Goal: Task Accomplishment & Management: Complete application form

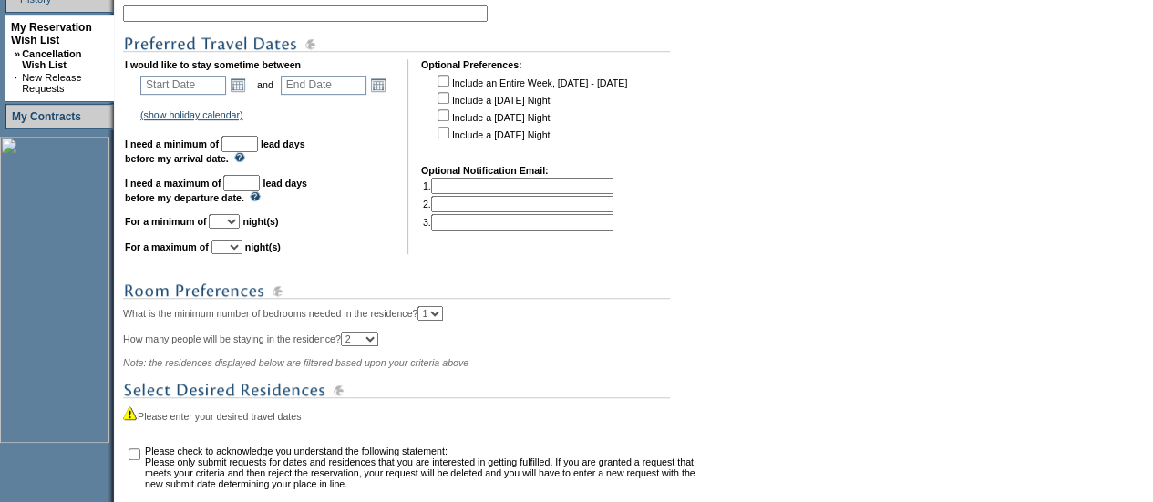
scroll to position [422, 0]
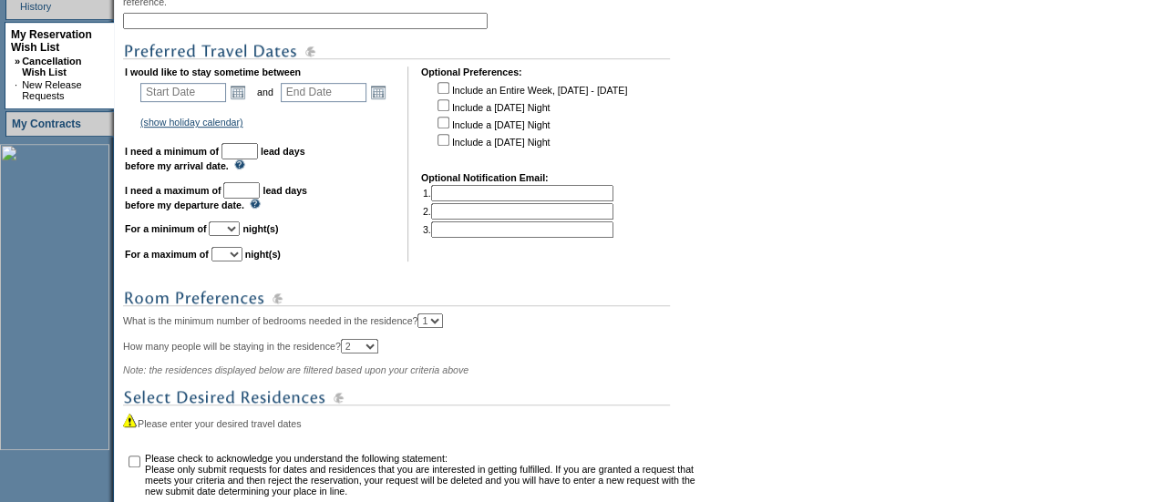
click at [228, 26] on input "text" at bounding box center [305, 21] width 364 height 16
type input "St. [PERSON_NAME] unit 1"
click at [248, 100] on link "Open the calendar popup." at bounding box center [238, 92] width 20 height 20
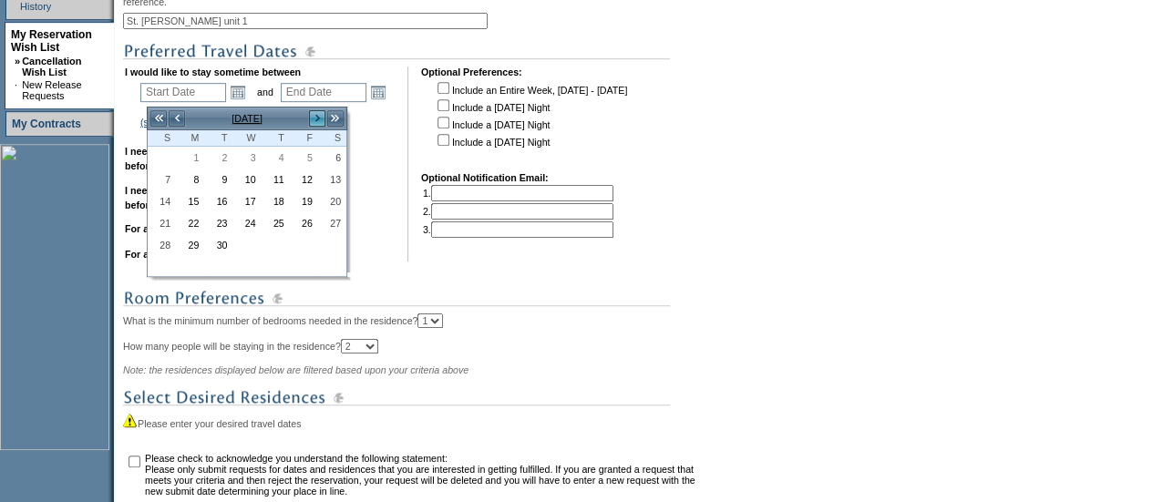
click at [313, 115] on link ">" at bounding box center [317, 118] width 18 height 18
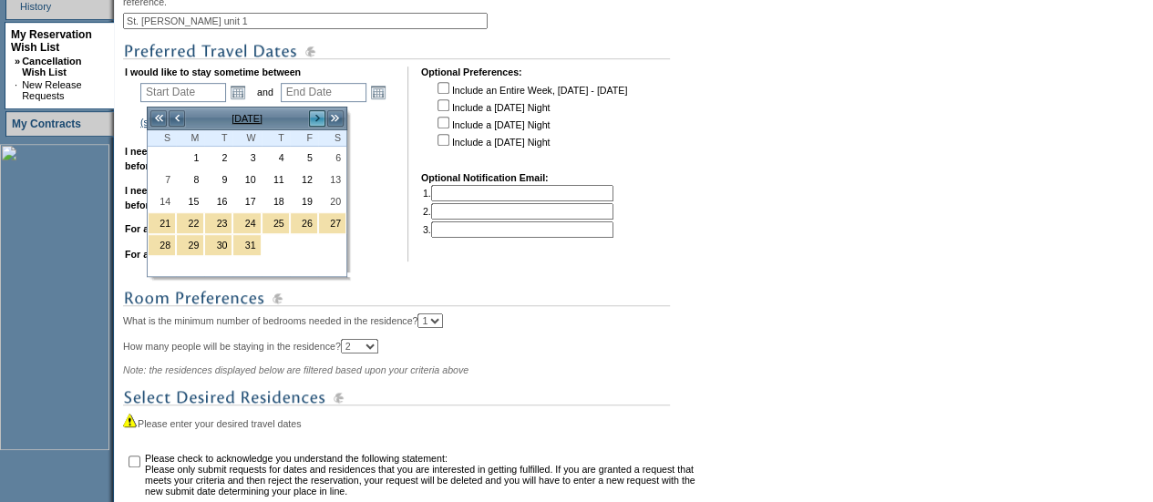
click at [313, 115] on link ">" at bounding box center [317, 118] width 18 height 18
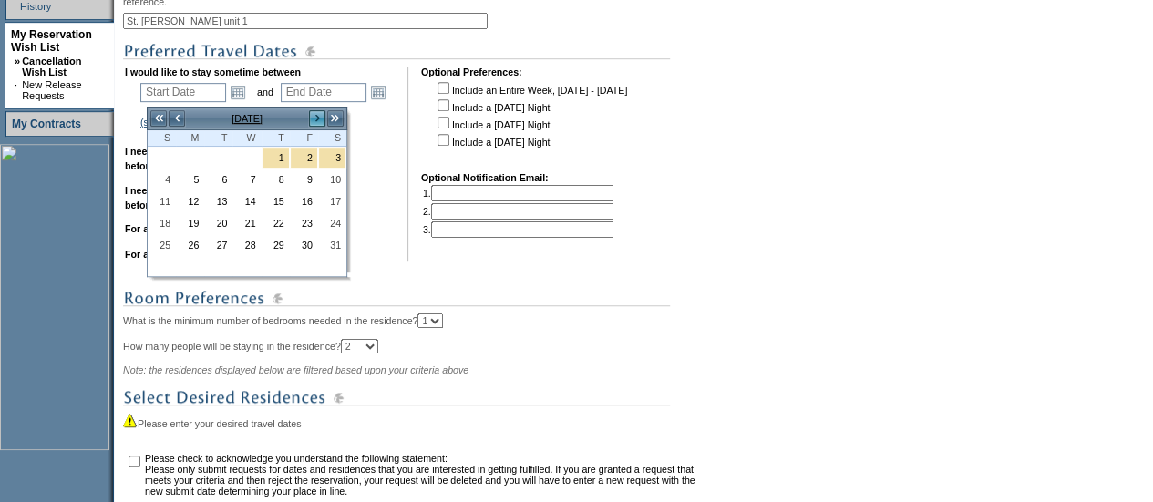
click at [313, 115] on link ">" at bounding box center [317, 118] width 18 height 18
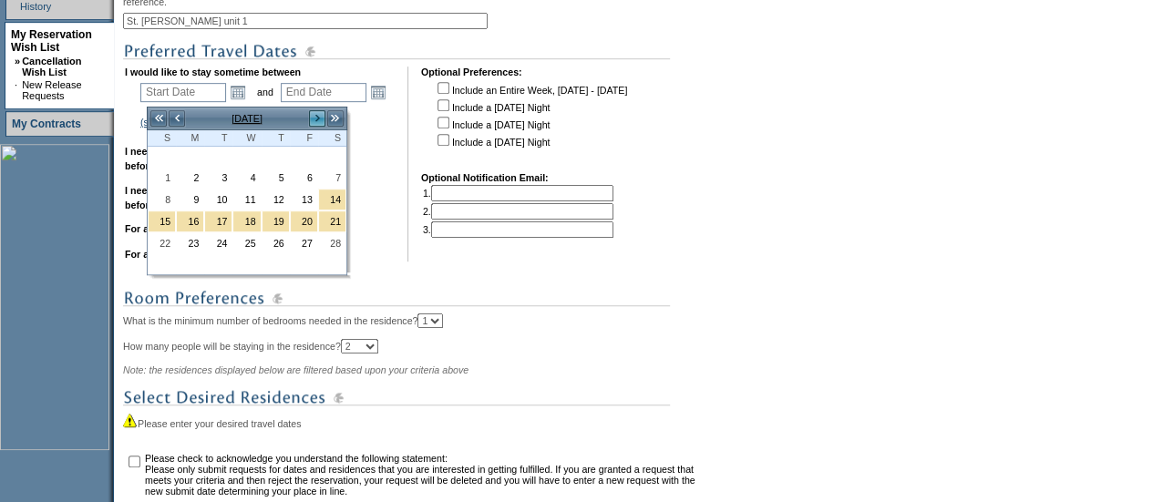
click at [313, 115] on link ">" at bounding box center [317, 118] width 18 height 18
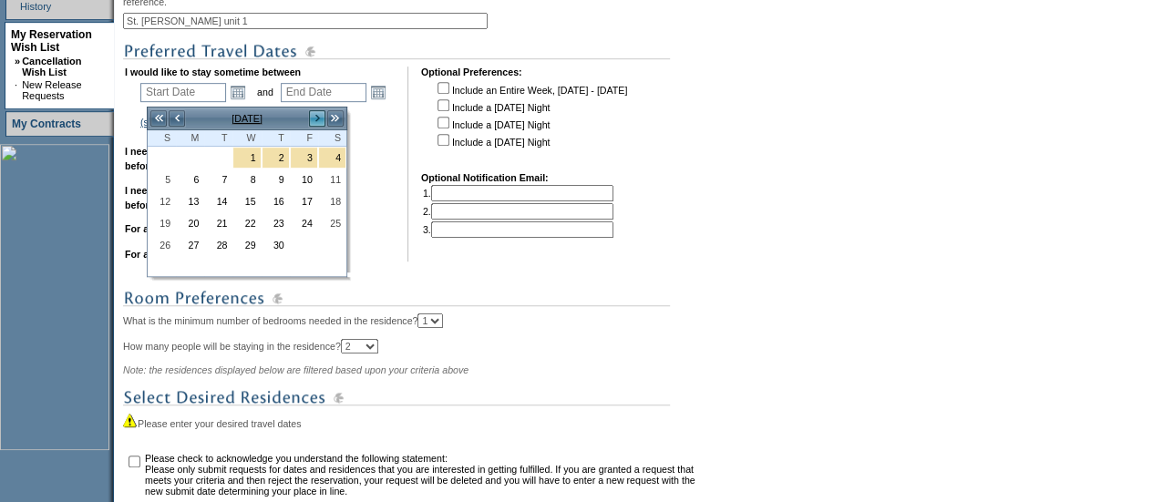
click at [313, 115] on link ">" at bounding box center [317, 118] width 18 height 18
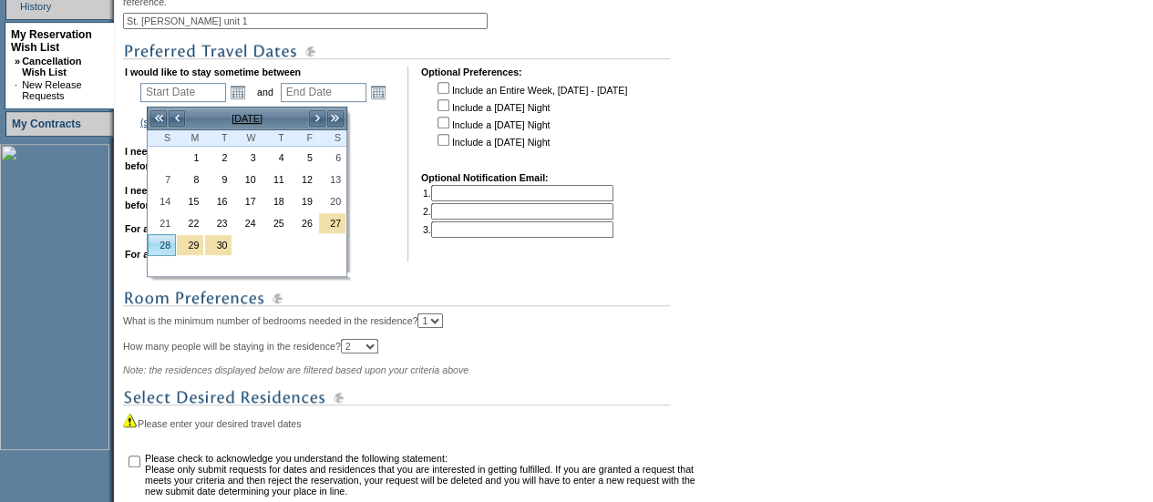
click at [166, 236] on link "28" at bounding box center [162, 245] width 26 height 20
type input "[DATE]"
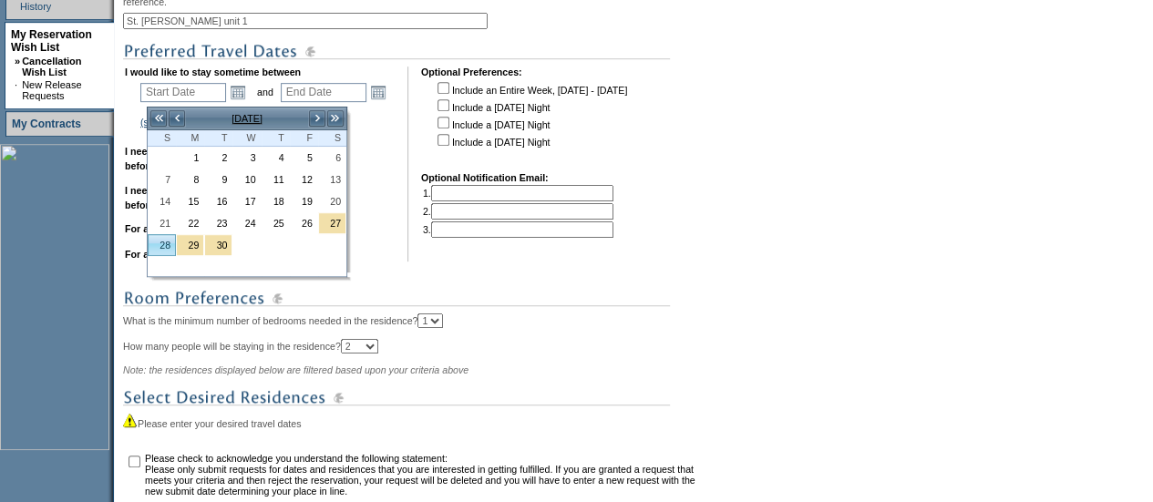
type input "300"
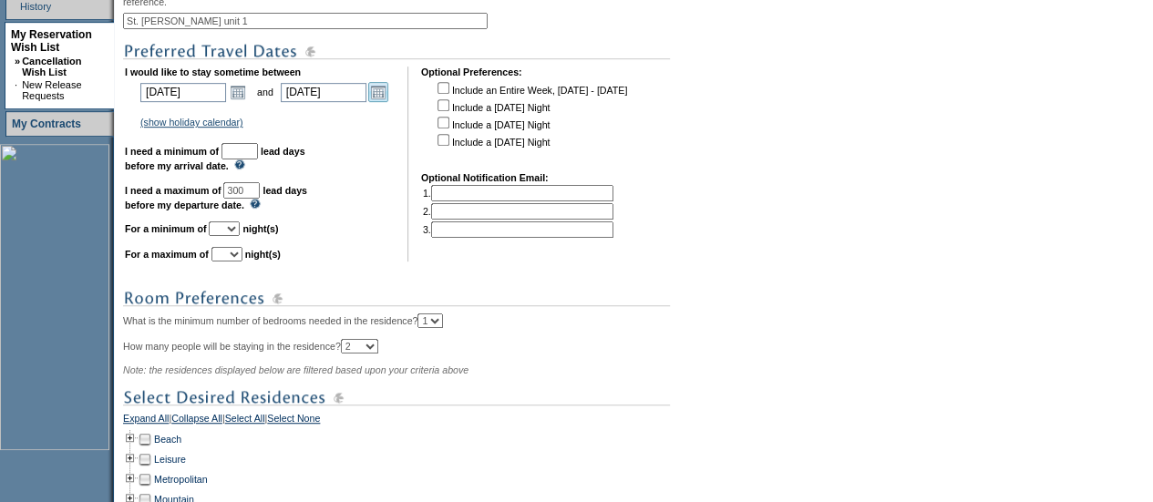
click at [384, 97] on link "Open the calendar popup." at bounding box center [378, 92] width 20 height 20
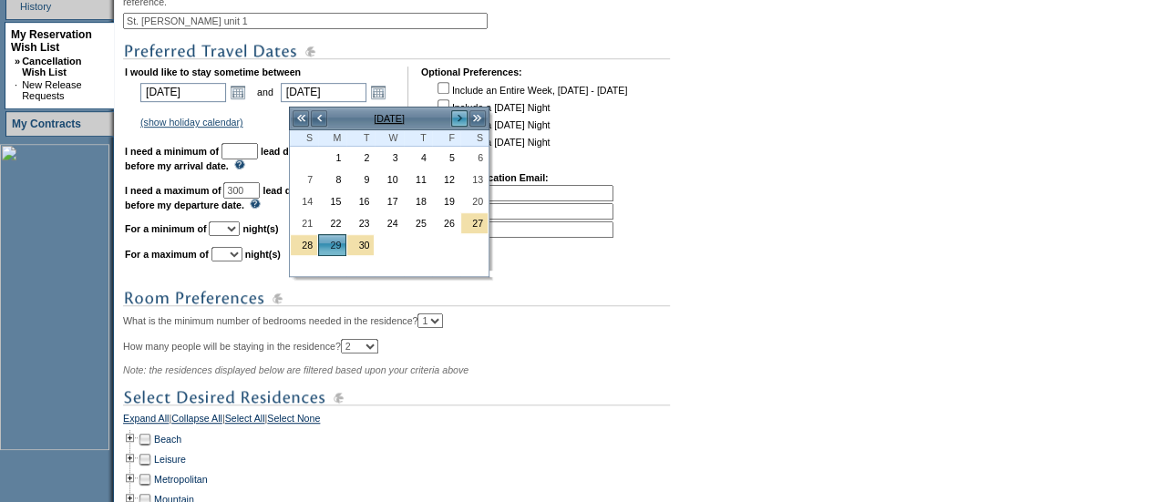
click at [456, 115] on link ">" at bounding box center [459, 118] width 18 height 18
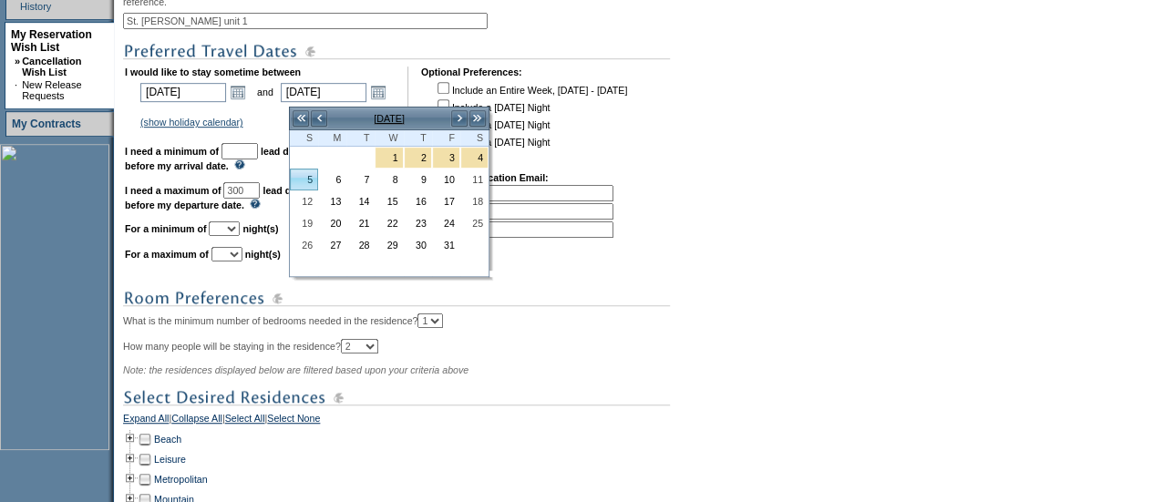
click at [308, 174] on link "5" at bounding box center [304, 179] width 26 height 20
type input "[DATE]"
type input "306"
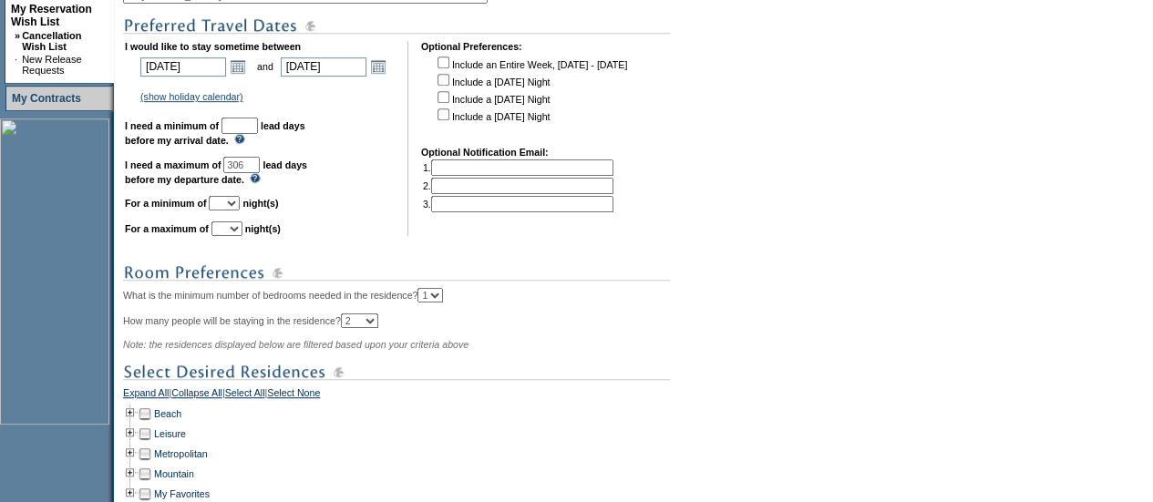
scroll to position [449, 0]
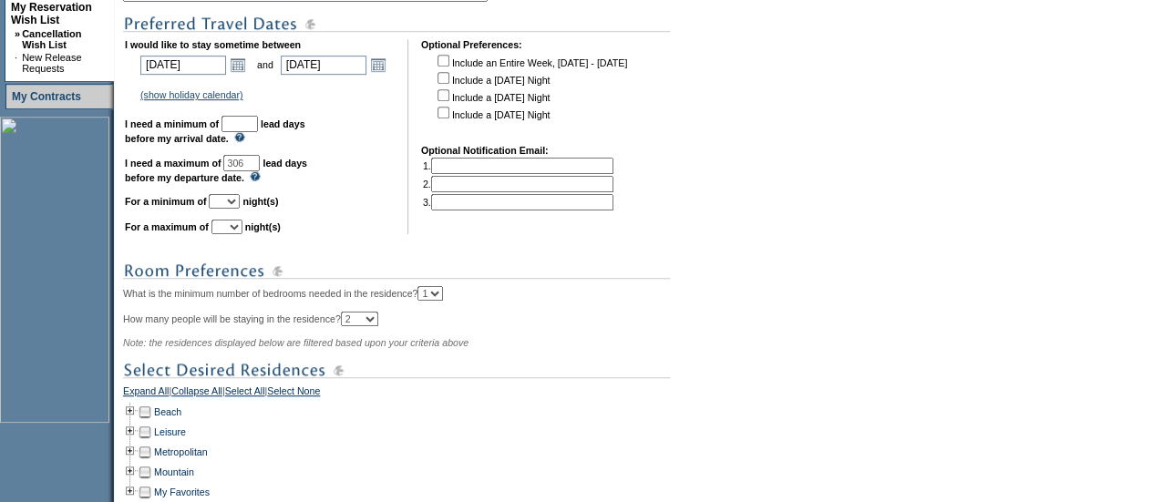
click at [258, 129] on input "text" at bounding box center [239, 124] width 36 height 16
type input "30"
click at [240, 206] on select "1 2 3 4 5 6 7 8 9 10 11 12 13 14" at bounding box center [224, 201] width 31 height 15
select select "6"
click at [231, 202] on select "1 2 3 4 5 6 7 8 9 10 11 12 13 14" at bounding box center [224, 201] width 31 height 15
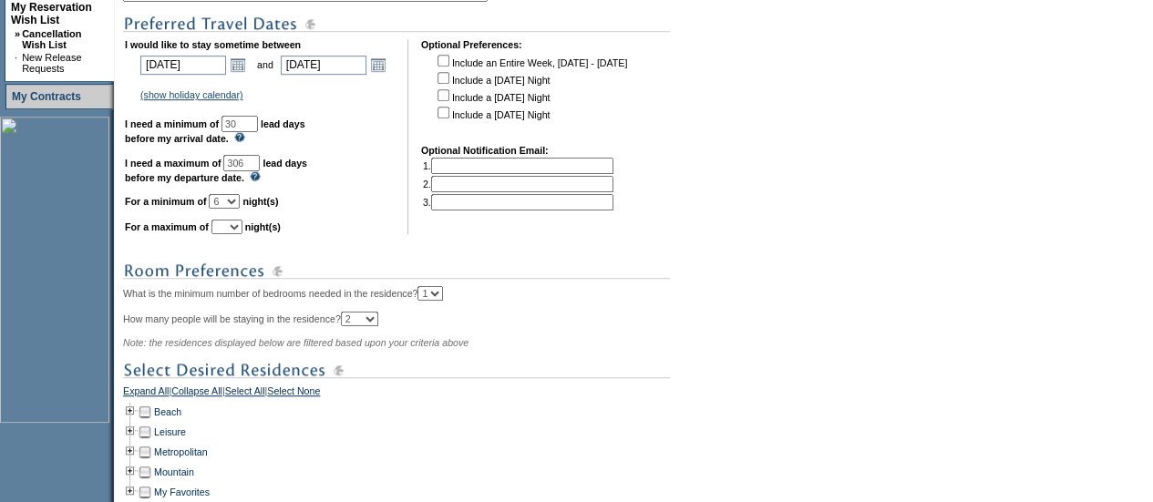
click at [242, 234] on select "1 2 3 4 5 6 7 8 9 10 11 12 13 14" at bounding box center [226, 227] width 31 height 15
select select "7"
click at [233, 228] on select "1 2 3 4 5 6 7 8 9 10 11 12 13 14" at bounding box center [226, 227] width 31 height 15
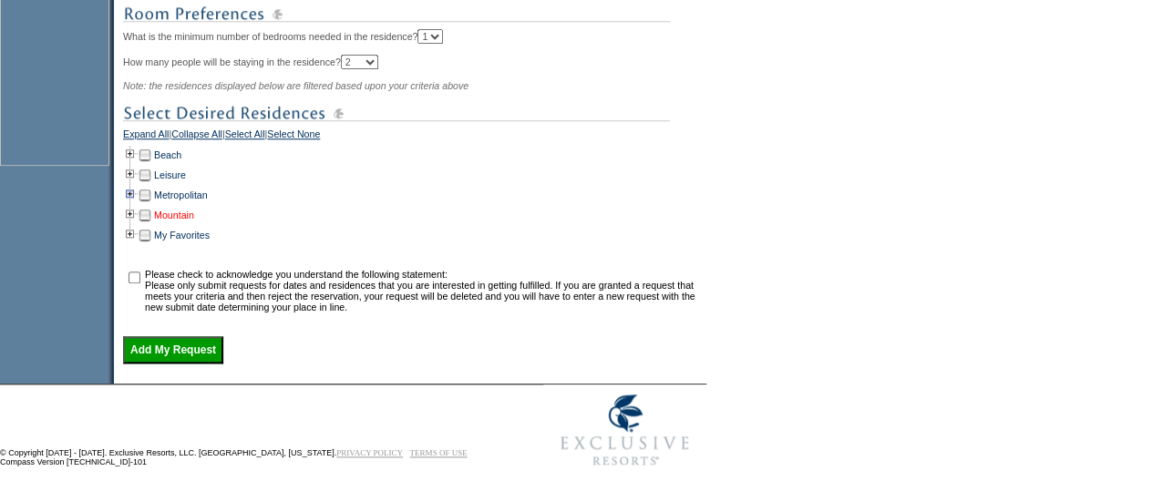
scroll to position [719, 0]
click at [182, 180] on td "Leisure" at bounding box center [169, 175] width 34 height 20
click at [180, 178] on link "Leisure" at bounding box center [170, 174] width 32 height 11
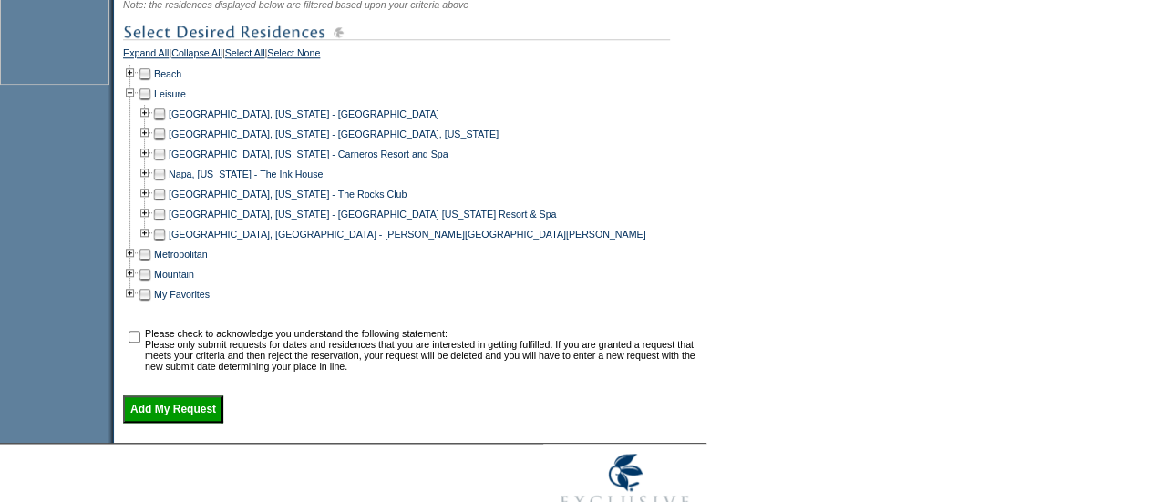
scroll to position [791, 0]
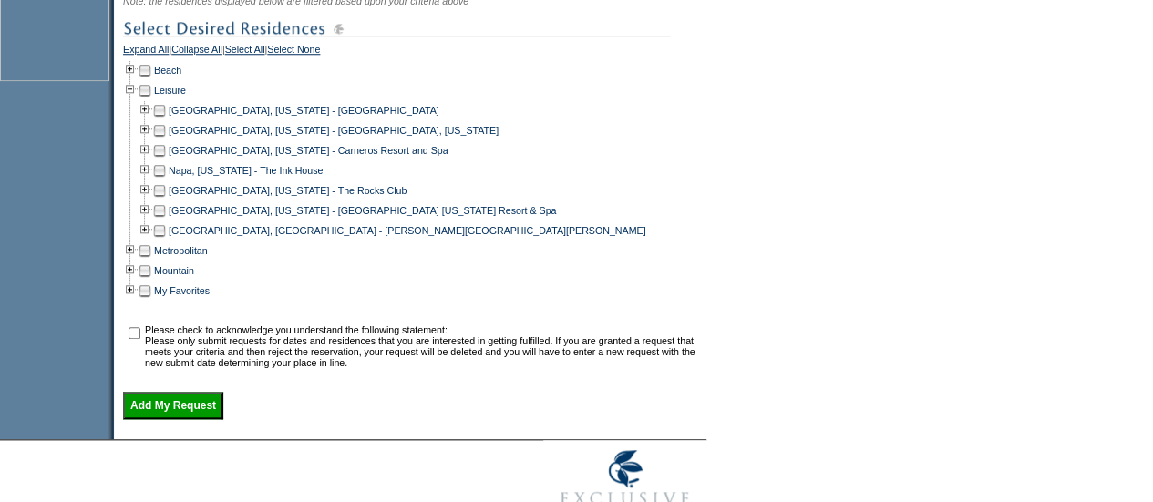
click at [185, 100] on td "Leisure" at bounding box center [169, 90] width 34 height 20
click at [182, 261] on td "Metropolitan" at bounding box center [180, 251] width 56 height 20
click at [187, 256] on link "Metropolitan" at bounding box center [181, 250] width 54 height 11
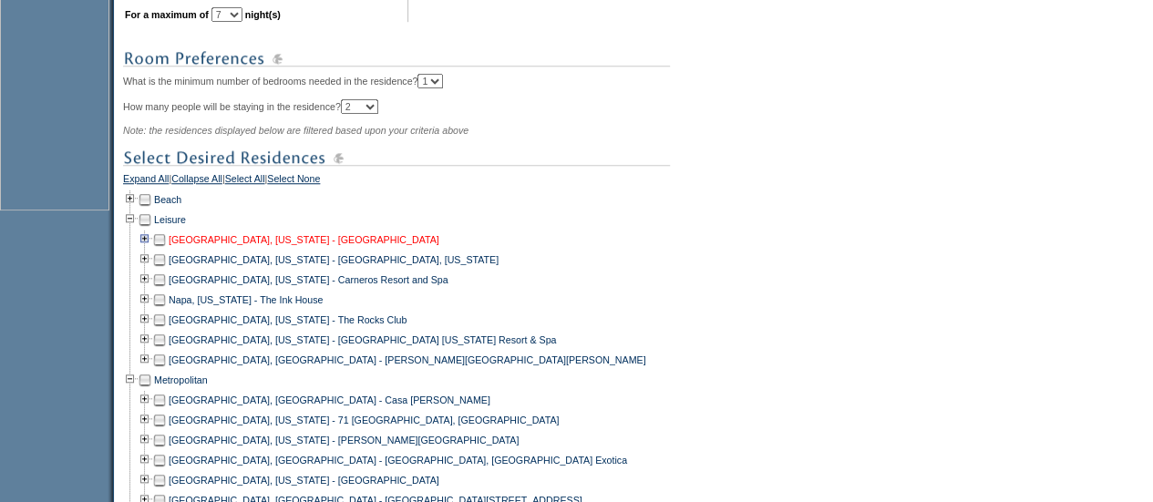
scroll to position [675, 0]
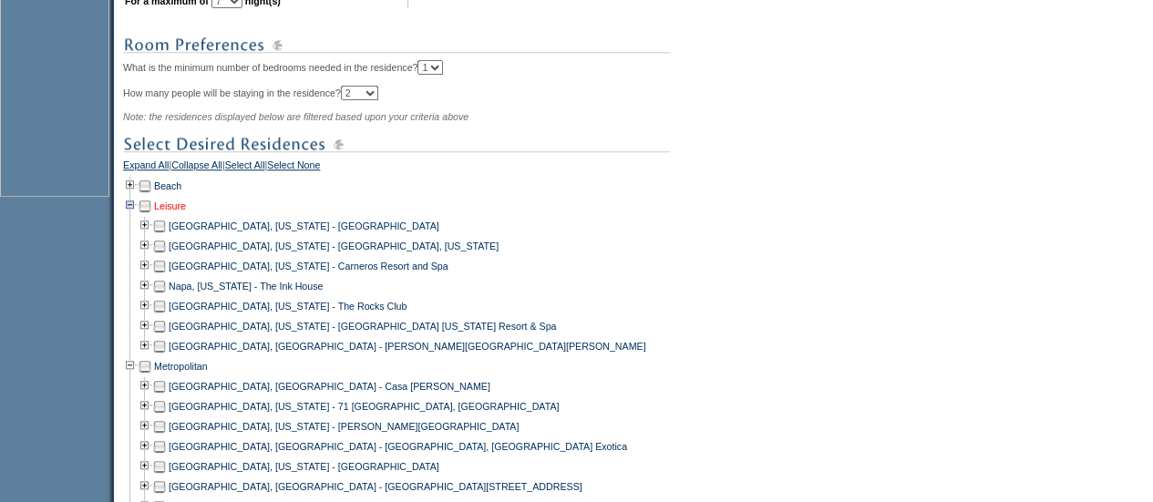
click at [171, 211] on link "Leisure" at bounding box center [170, 205] width 32 height 11
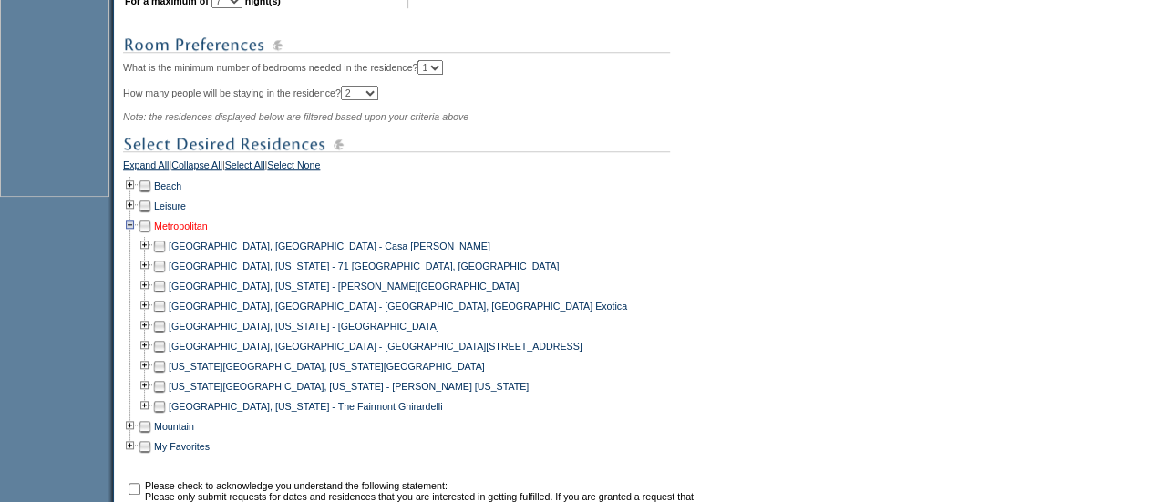
click at [204, 231] on link "Metropolitan" at bounding box center [181, 226] width 54 height 11
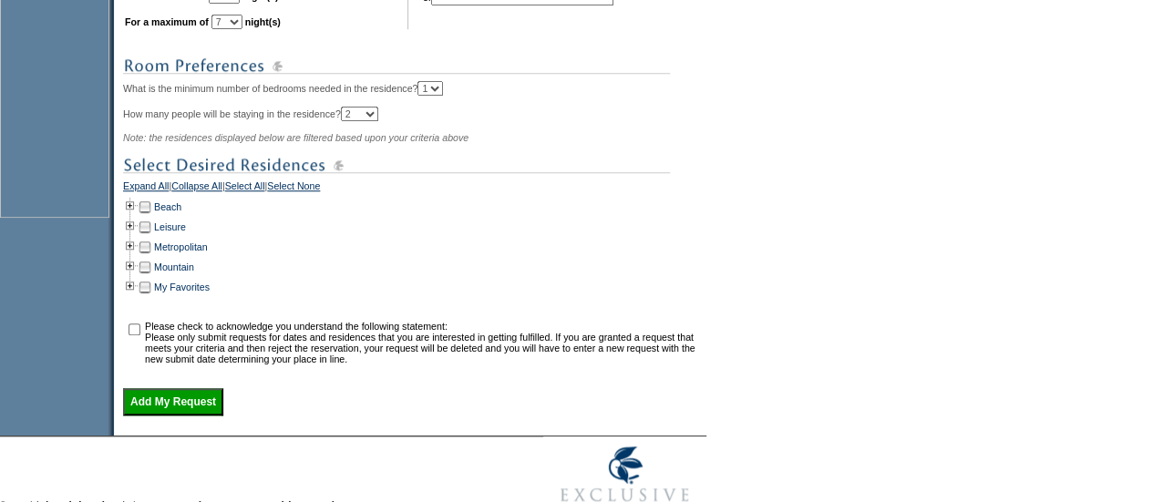
scroll to position [0, 0]
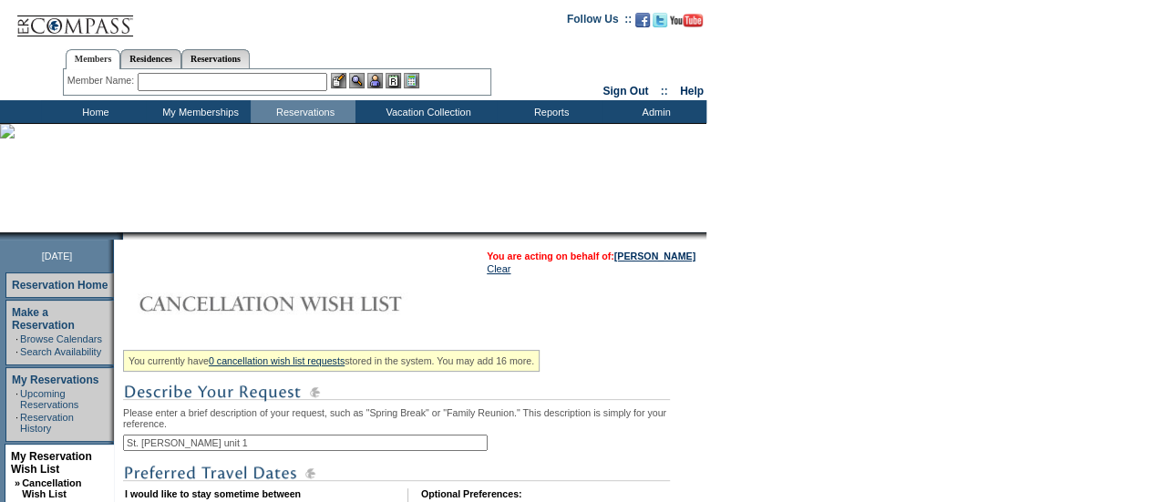
click at [95, 110] on td "Home" at bounding box center [93, 111] width 105 height 23
